Goal: Find specific page/section: Find specific page/section

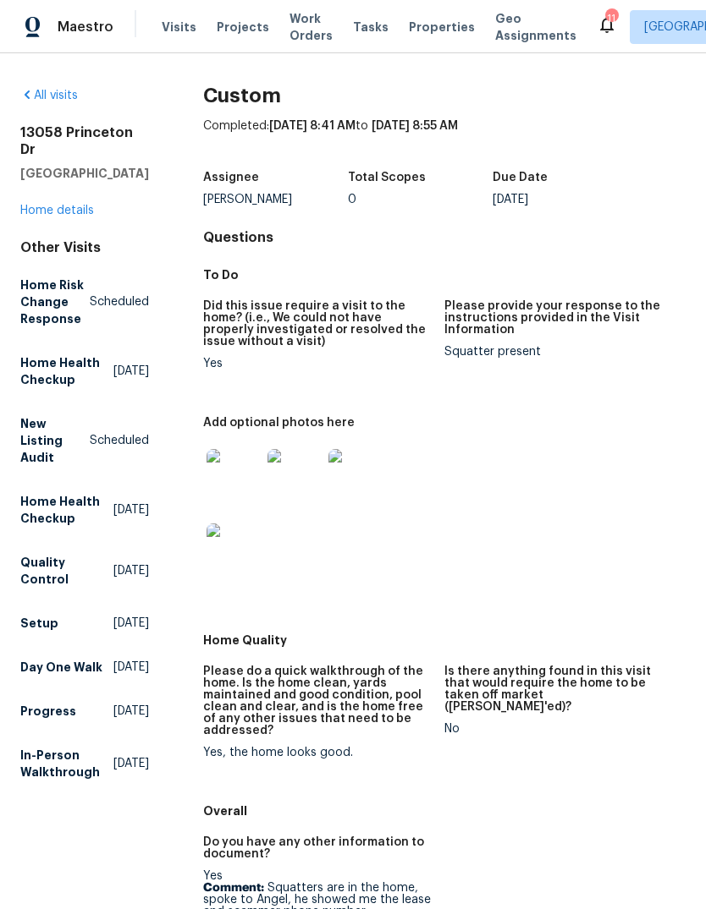
click at [182, 25] on span "Visits" at bounding box center [179, 27] width 35 height 17
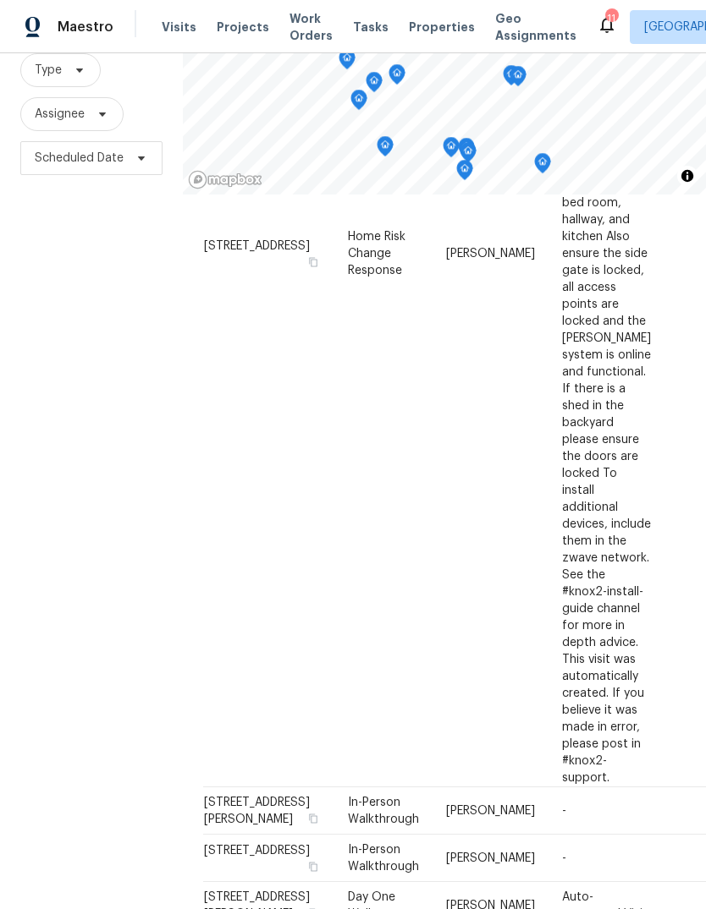
click at [418, 25] on span "Properties" at bounding box center [442, 27] width 66 height 17
